Goal: Task Accomplishment & Management: Use online tool/utility

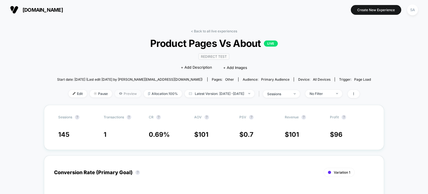
click at [117, 93] on span "Preview" at bounding box center [128, 94] width 26 height 8
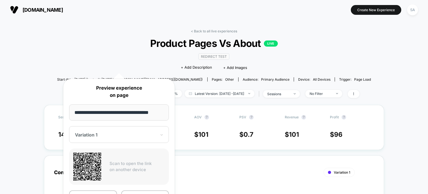
scroll to position [30, 0]
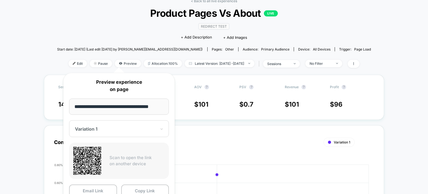
click at [117, 134] on div "Variation 1" at bounding box center [119, 128] width 100 height 17
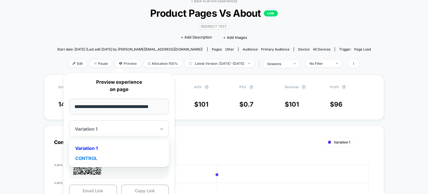
click at [84, 159] on div "CONTROL" at bounding box center [119, 158] width 94 height 10
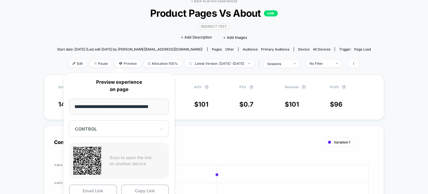
click at [242, 134] on div "Conversion Rate (Primary Goal) ? Variation 1 Hide [DATE] 0 % 0.20% 0.40% 0.60% …" at bounding box center [214, 191] width 340 height 132
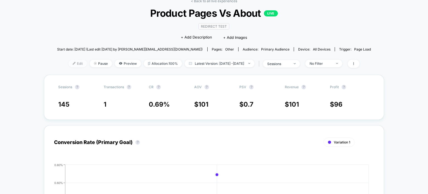
click at [73, 64] on img at bounding box center [74, 63] width 3 height 3
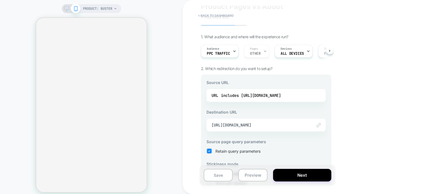
scroll to position [21, 0]
click at [270, 96] on div "includes [URL][DOMAIN_NAME]" at bounding box center [251, 95] width 60 height 8
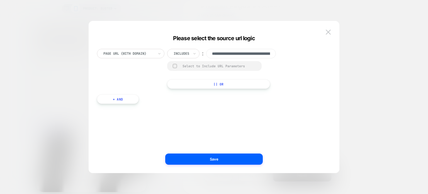
scroll to position [0, 75]
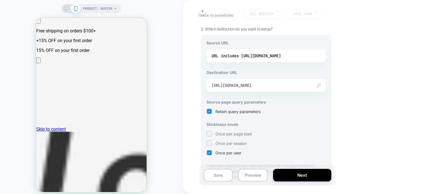
scroll to position [79, 0]
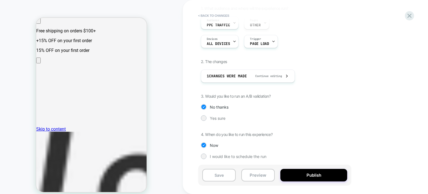
scroll to position [50, 0]
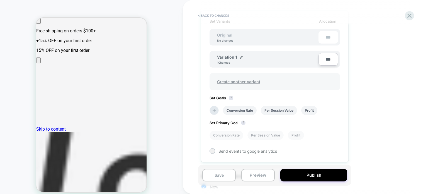
scroll to position [176, 0]
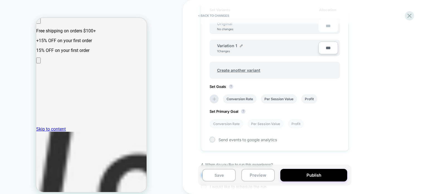
click at [221, 97] on div "Conversion Rate Per Session Value Profit" at bounding box center [272, 98] width 130 height 15
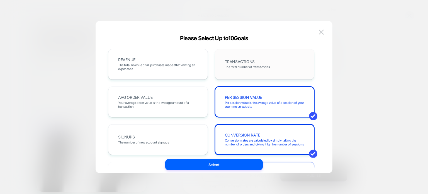
click at [251, 74] on div "TRANSACTIONS The total number of transactions" at bounding box center [265, 64] width 100 height 31
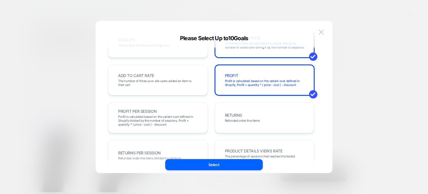
scroll to position [97, 0]
click at [170, 113] on div "PROFIT PER SESSION Profit is calculated based on the variant cost defined in Sh…" at bounding box center [158, 117] width 88 height 19
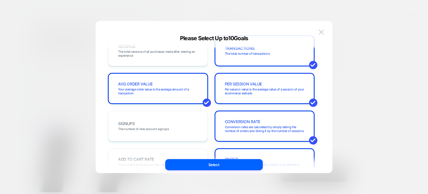
scroll to position [0, 0]
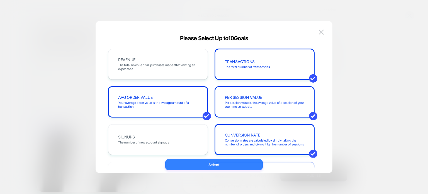
click at [213, 169] on button "Select" at bounding box center [214, 164] width 98 height 11
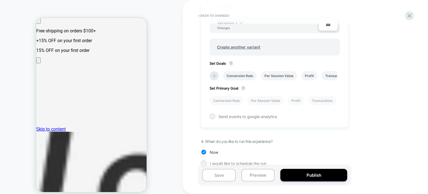
scroll to position [207, 0]
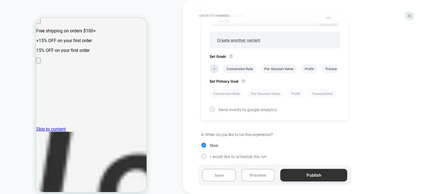
click at [299, 174] on button "Publish" at bounding box center [313, 175] width 67 height 13
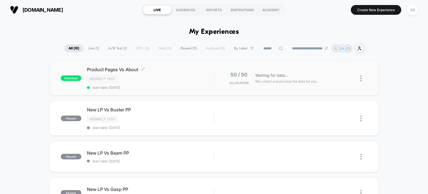
click at [173, 82] on div "Product Pages Vs About Click to edit experience details Click to edit experienc…" at bounding box center [150, 78] width 127 height 23
